Goal: Information Seeking & Learning: Learn about a topic

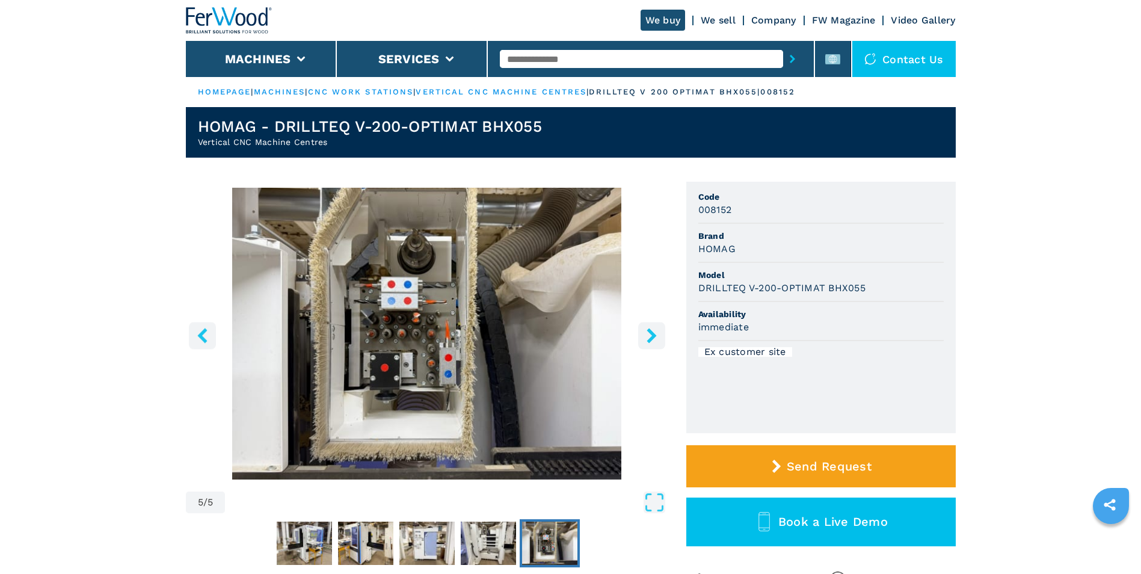
click at [647, 58] on input "text" at bounding box center [641, 59] width 283 height 18
type input "******"
click at [783, 45] on button "submit-button" at bounding box center [792, 59] width 19 height 28
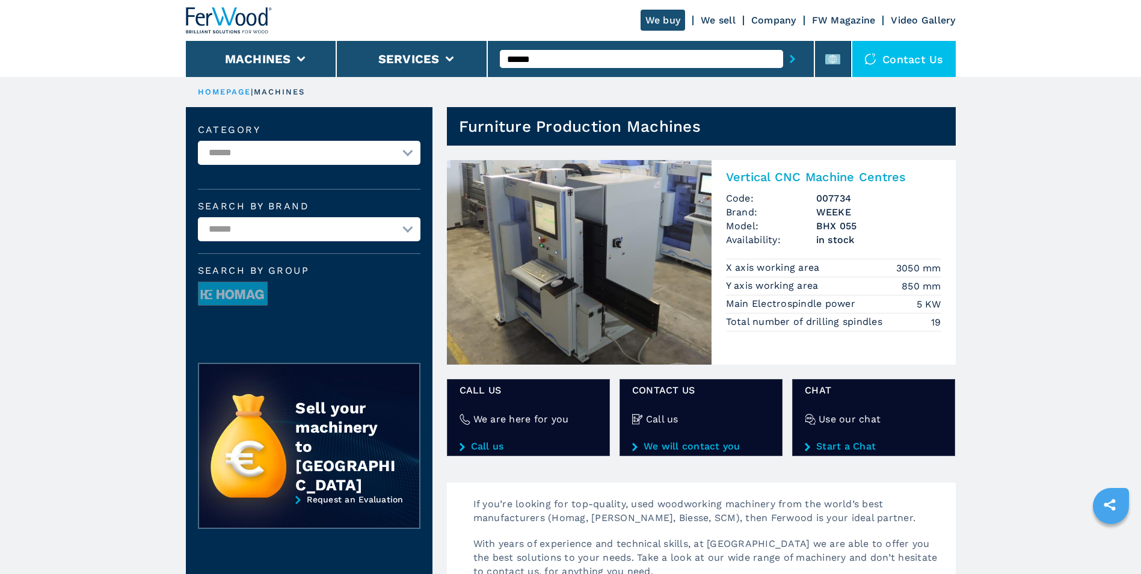
click at [834, 227] on h3 "BHX 055" at bounding box center [878, 226] width 125 height 14
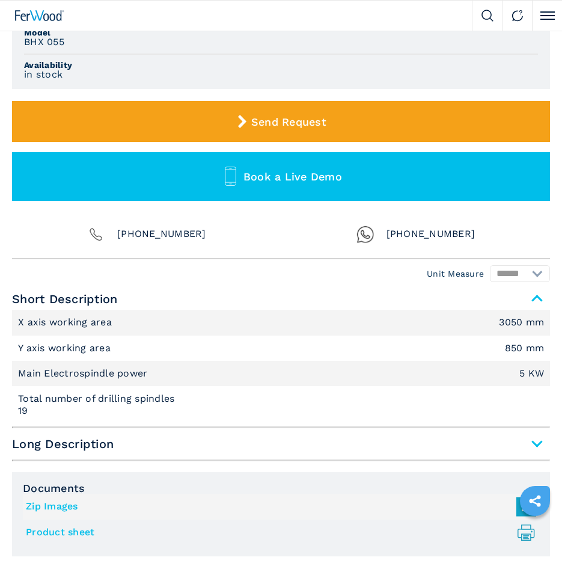
scroll to position [561, 0]
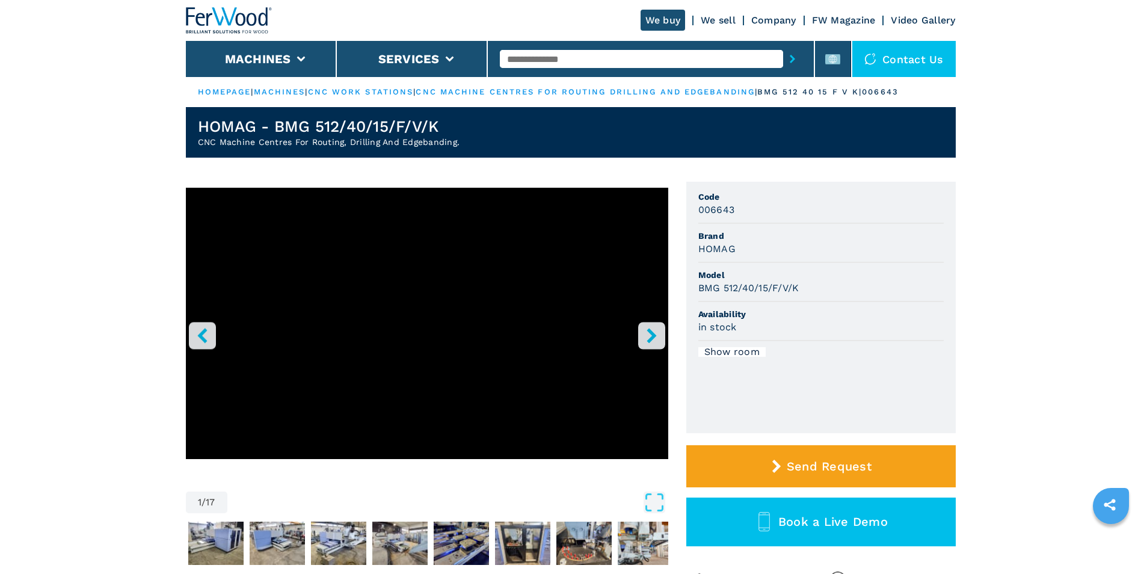
click at [537, 62] on input "text" at bounding box center [641, 59] width 283 height 18
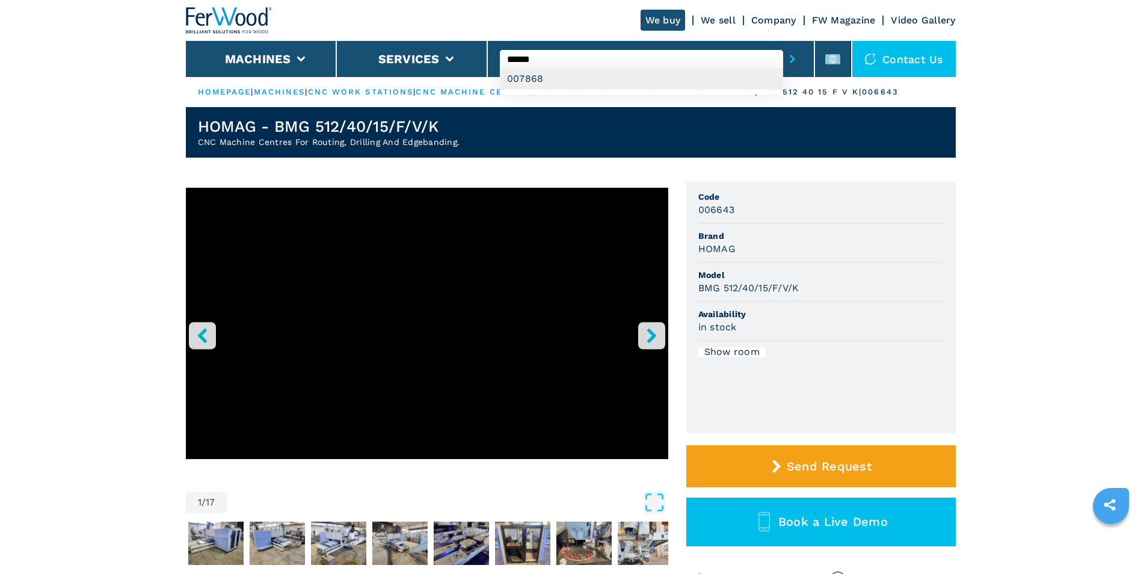
type input "******"
click at [537, 70] on div "007868" at bounding box center [641, 79] width 283 height 22
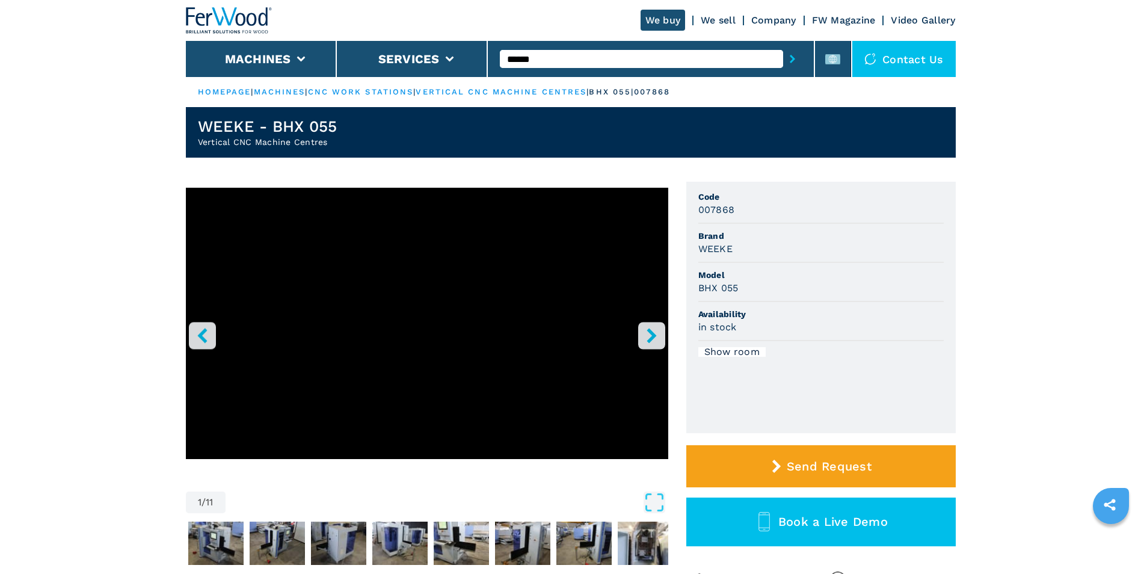
scroll to position [502, 0]
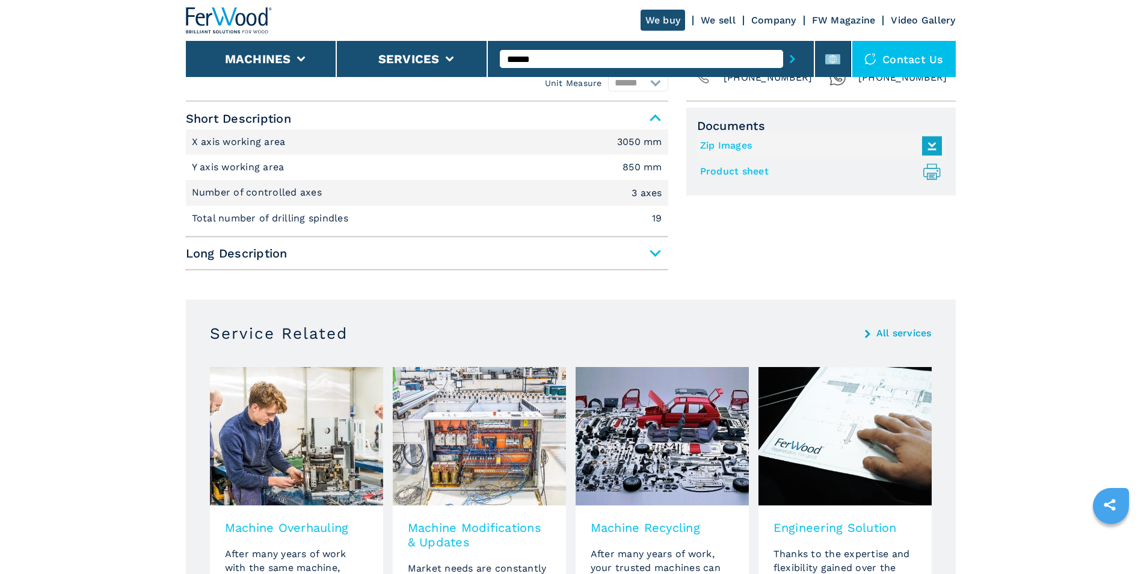
click at [651, 250] on span "Long Description" at bounding box center [427, 253] width 482 height 22
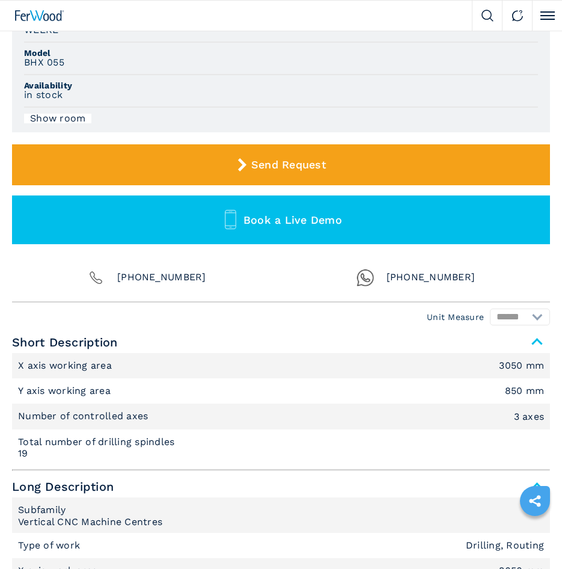
scroll to position [566, 0]
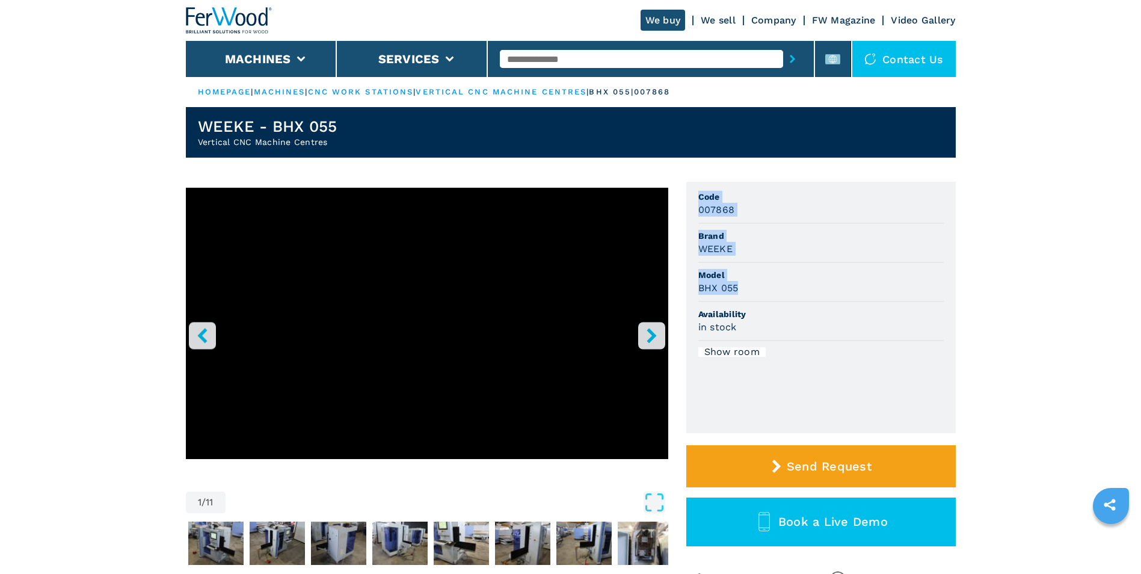
drag, startPoint x: 700, startPoint y: 193, endPoint x: 766, endPoint y: 282, distance: 110.4
click at [562, 282] on ul "Code 007868 Brand WEEKE Model BHX 055 Availability in stock Show room" at bounding box center [820, 307] width 269 height 251
copy ul "Code 007868 Brand WEEKE Model BHX 055"
click at [562, 58] on input "text" at bounding box center [641, 59] width 283 height 18
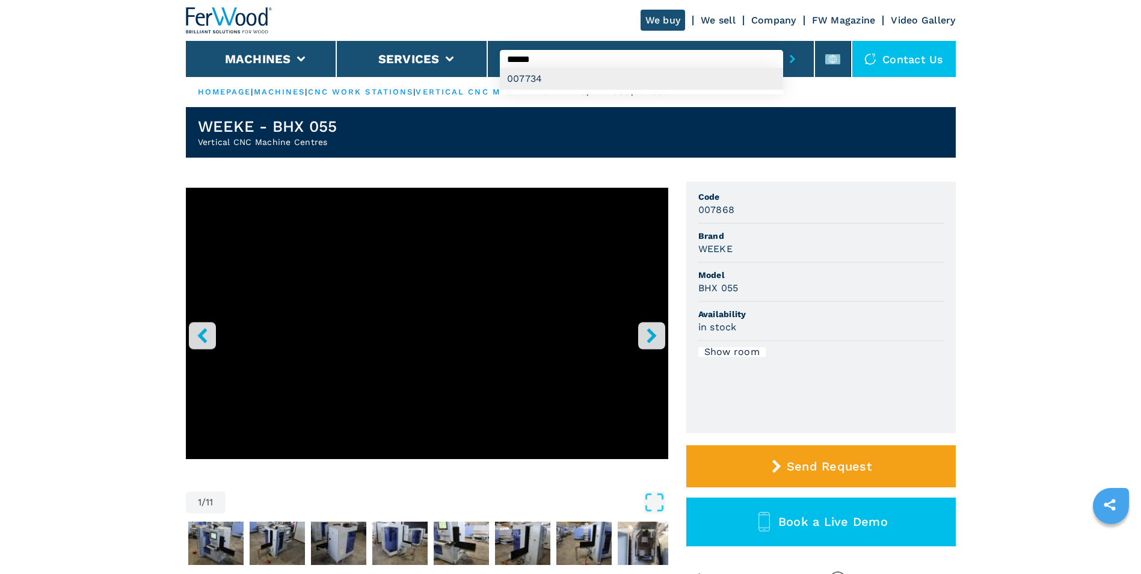
type input "******"
click at [562, 79] on div "007734" at bounding box center [641, 79] width 283 height 22
